Goal: Task Accomplishment & Management: Manage account settings

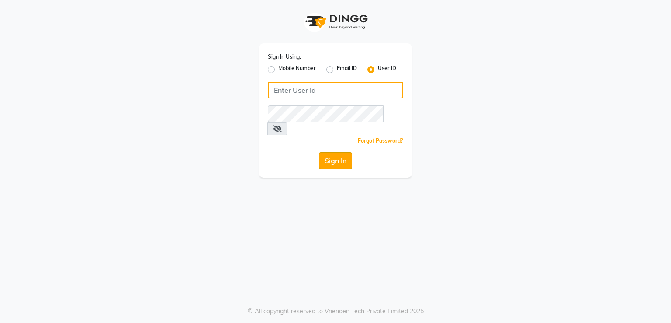
type input "bellavida"
click at [332, 152] on button "Sign In" at bounding box center [335, 160] width 33 height 17
